Goal: Submit feedback/report problem: Submit feedback/report problem

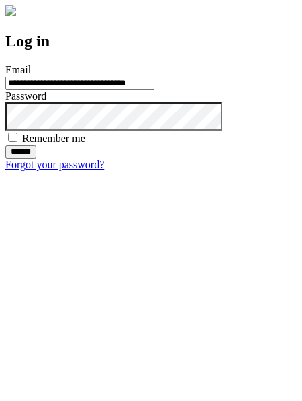
type input "**********"
click at [36, 159] on input "******" at bounding box center [20, 151] width 31 height 13
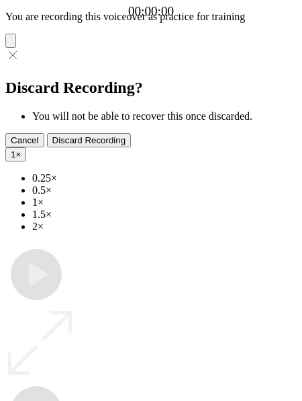
type input "**********"
